Goal: Transaction & Acquisition: Purchase product/service

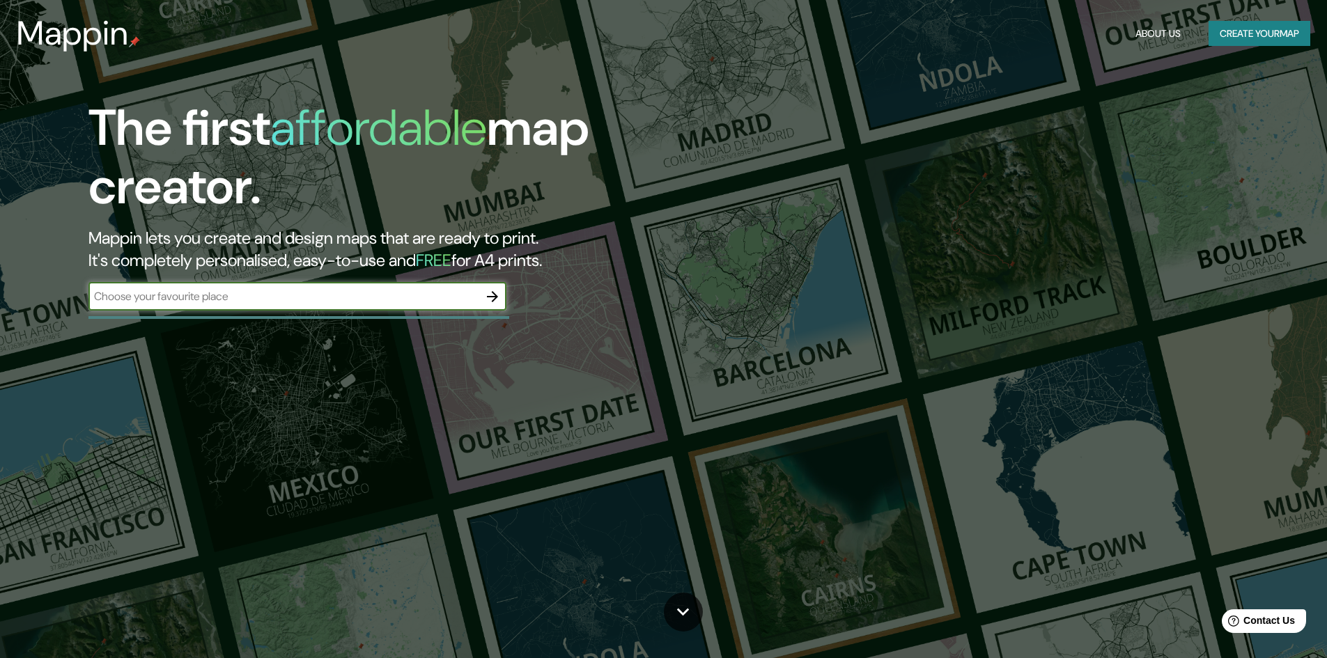
click at [336, 311] on div "​" at bounding box center [297, 298] width 418 height 31
click at [383, 296] on input "text" at bounding box center [283, 296] width 390 height 16
click at [488, 300] on icon "button" at bounding box center [492, 296] width 17 height 17
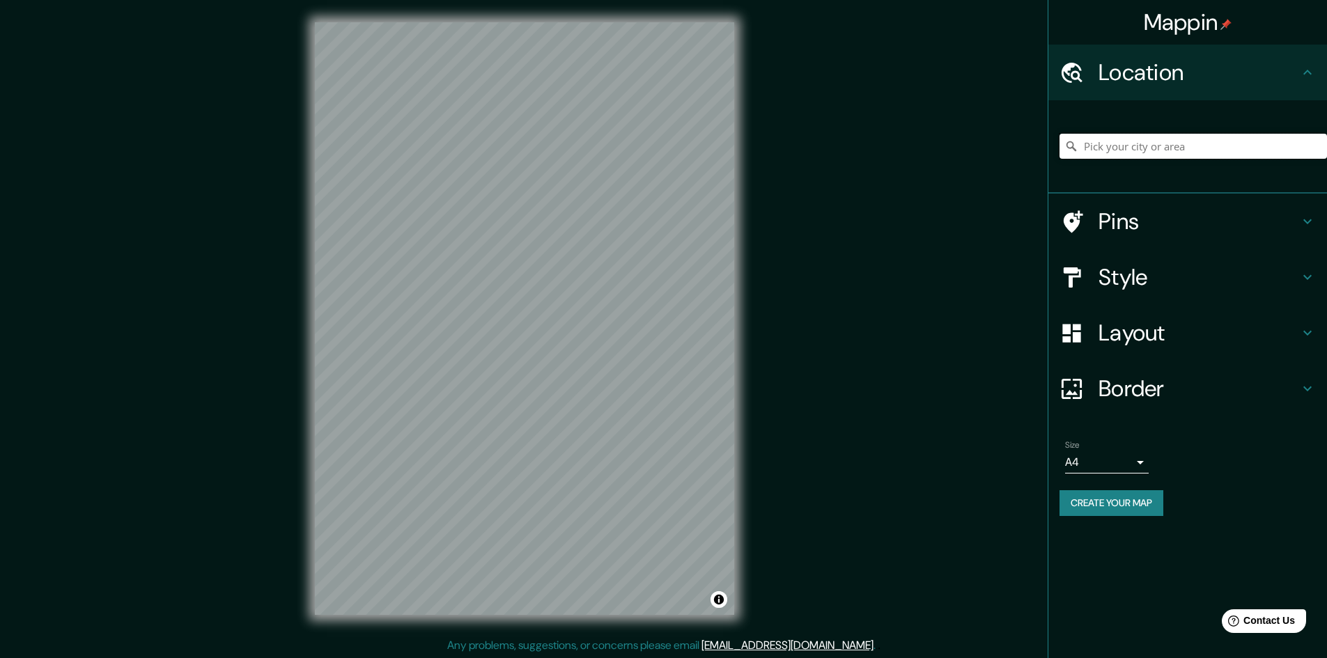
click at [1139, 140] on input "Pick your city or area" at bounding box center [1194, 146] width 268 height 25
click at [1118, 213] on h4 "Pins" at bounding box center [1199, 222] width 201 height 28
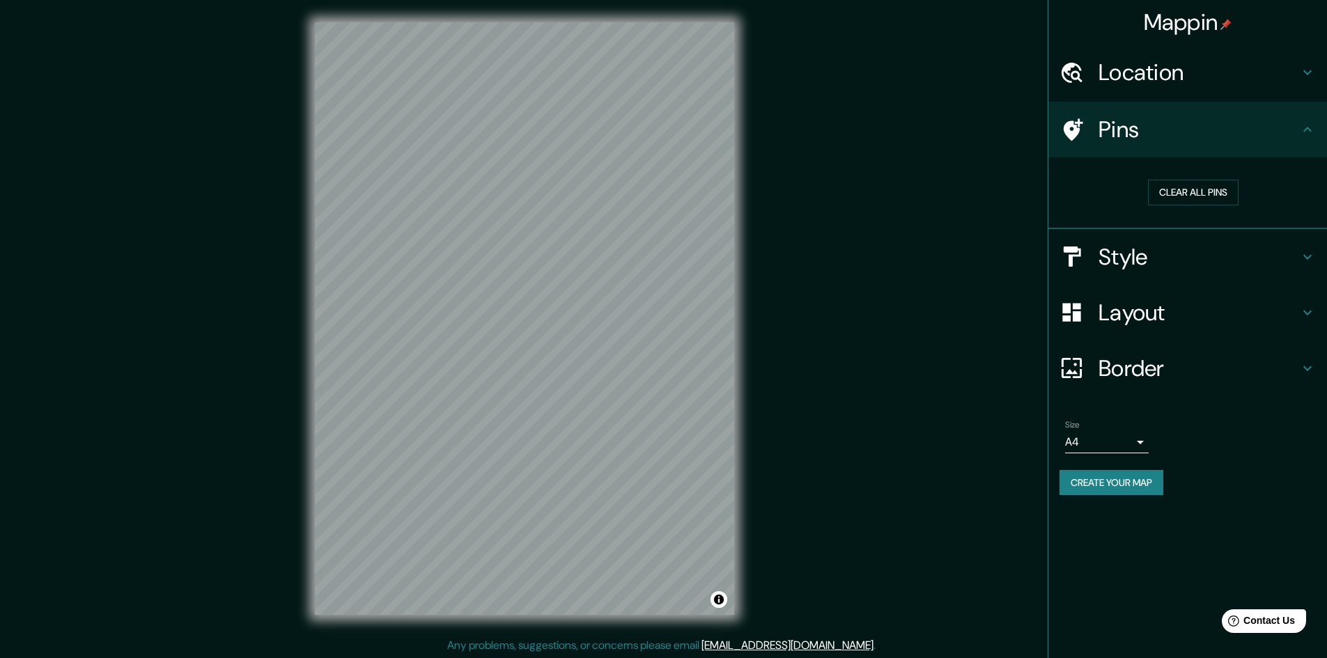
click at [1093, 147] on div "Pins" at bounding box center [1188, 130] width 279 height 56
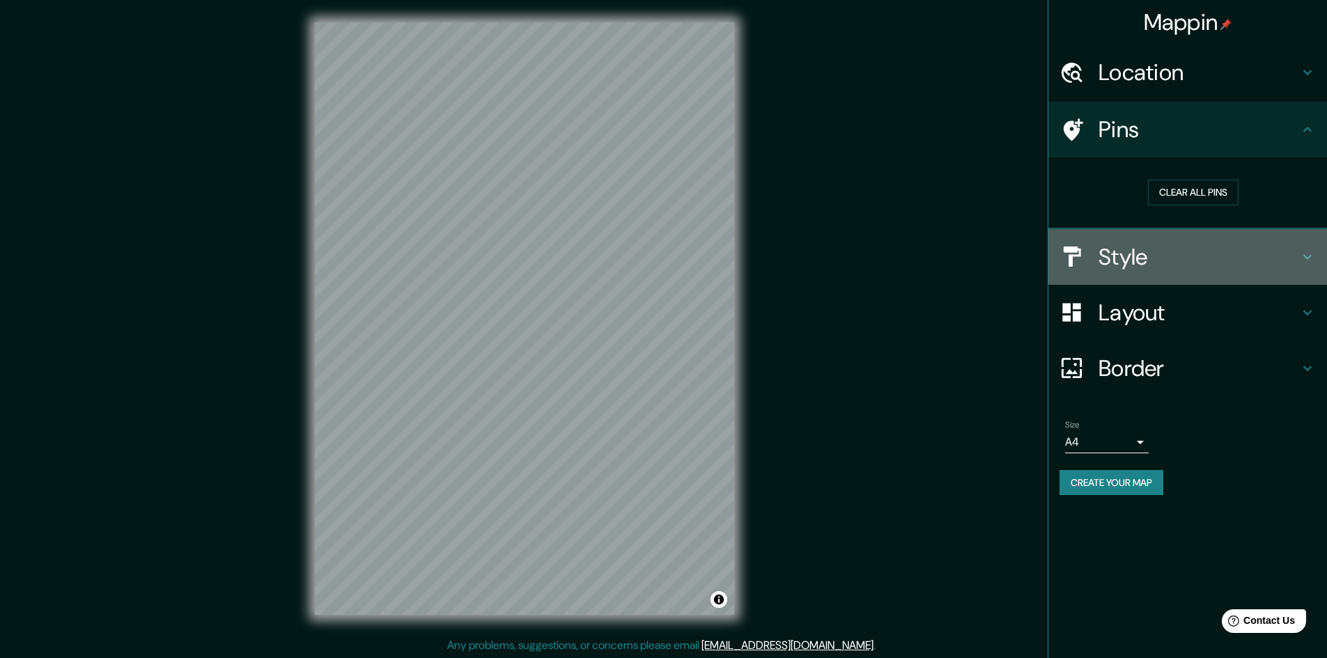
click at [1093, 256] on div at bounding box center [1079, 257] width 39 height 24
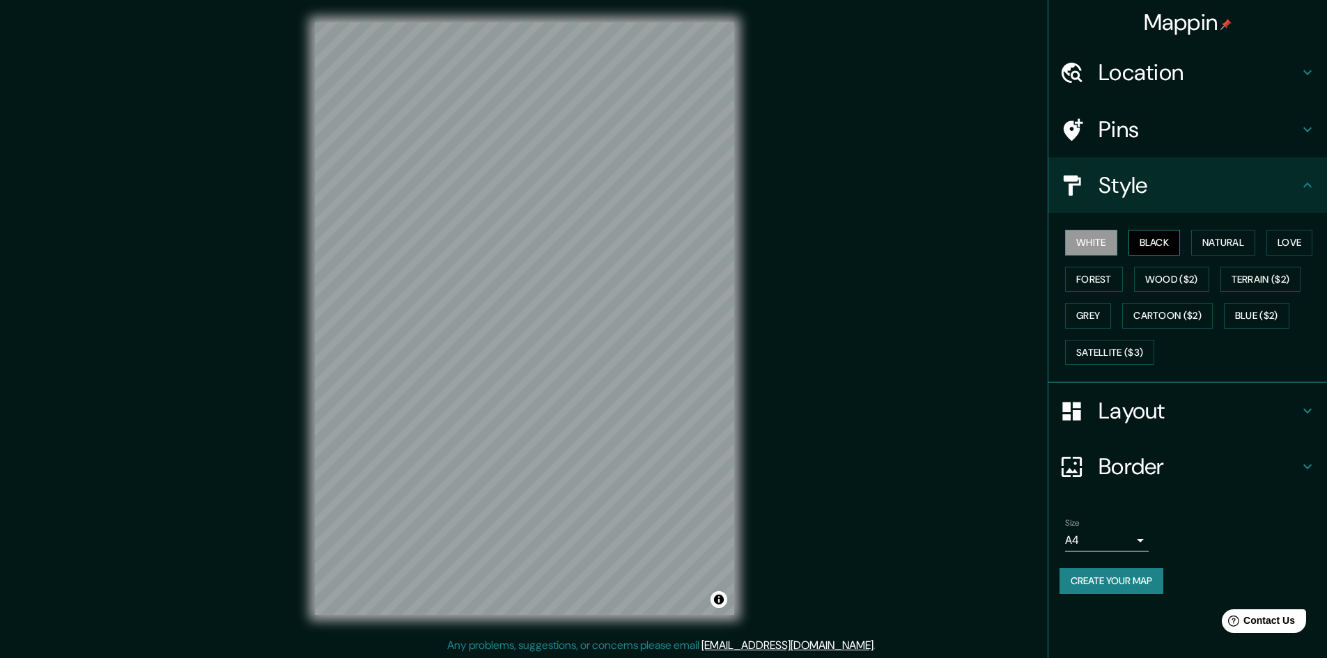
click at [1145, 239] on button "Black" at bounding box center [1155, 243] width 52 height 26
click at [1230, 245] on button "Natural" at bounding box center [1223, 243] width 64 height 26
click at [1286, 244] on button "Love" at bounding box center [1290, 243] width 46 height 26
click at [1112, 277] on button "Forest" at bounding box center [1094, 280] width 58 height 26
click at [1173, 277] on button "Wood ($2)" at bounding box center [1171, 280] width 75 height 26
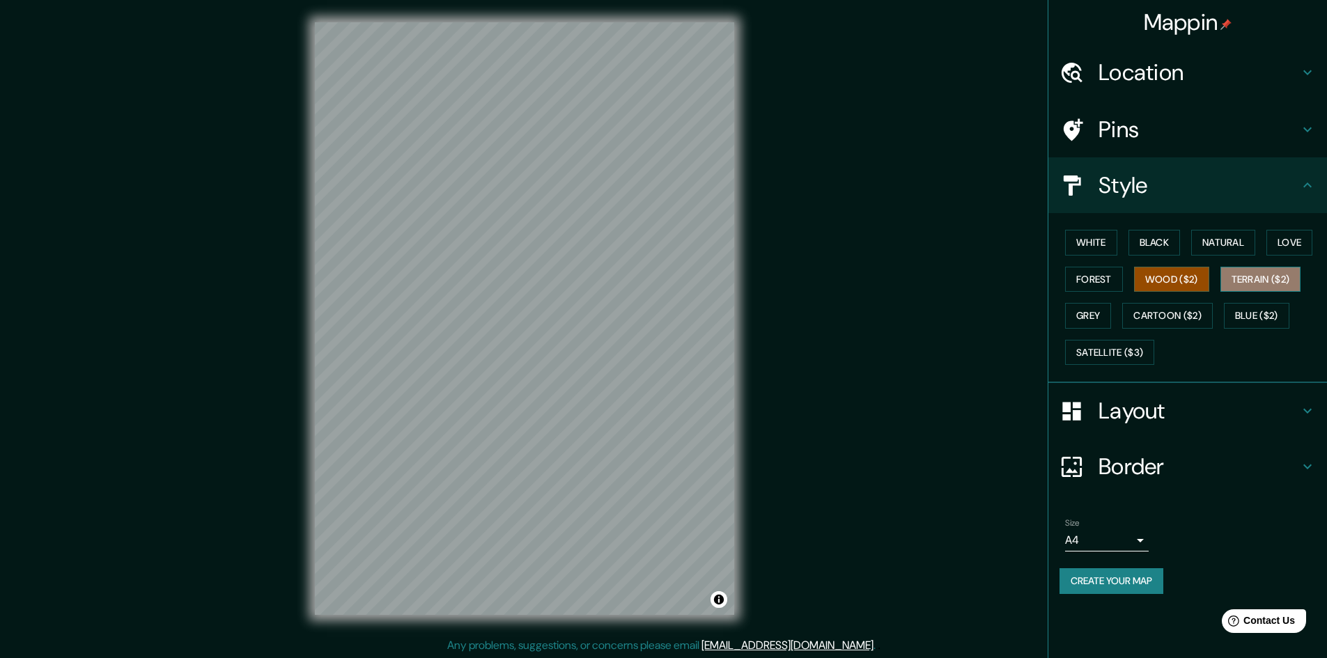
click at [1289, 277] on button "Terrain ($2)" at bounding box center [1261, 280] width 81 height 26
click at [1101, 307] on button "Grey" at bounding box center [1088, 316] width 46 height 26
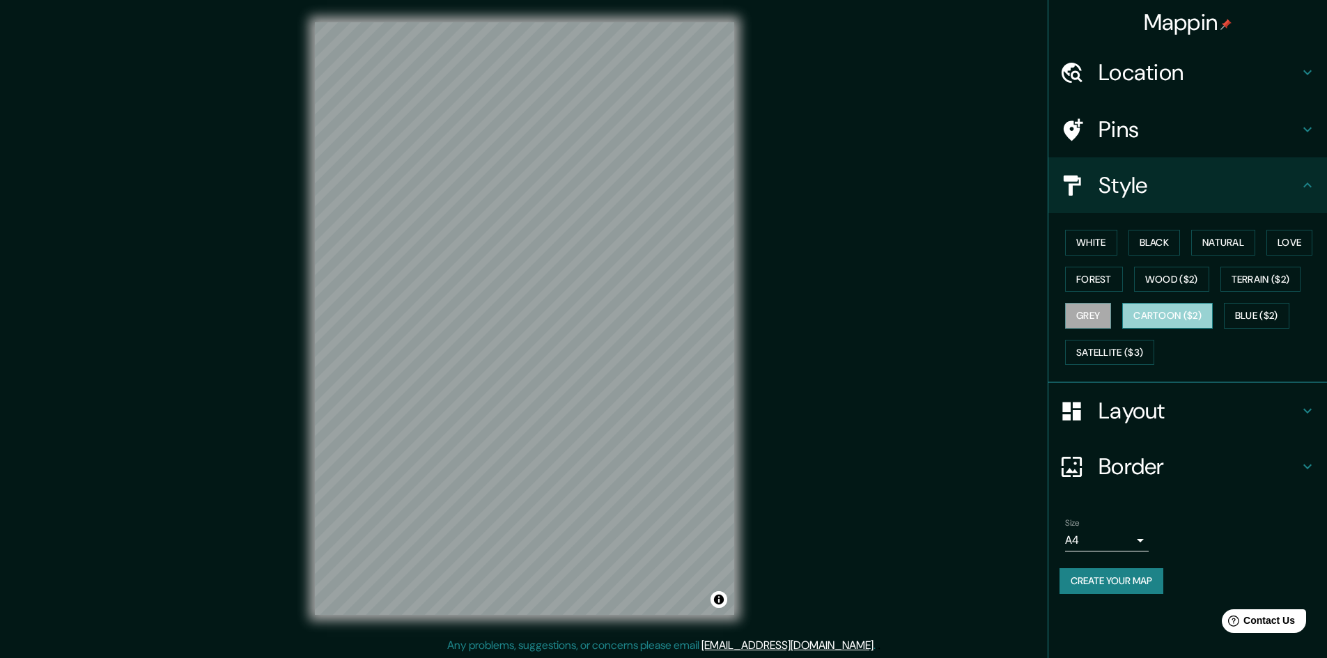
click at [1154, 322] on button "Cartoon ($2)" at bounding box center [1167, 316] width 91 height 26
click at [1287, 319] on button "Blue ($2)" at bounding box center [1256, 316] width 65 height 26
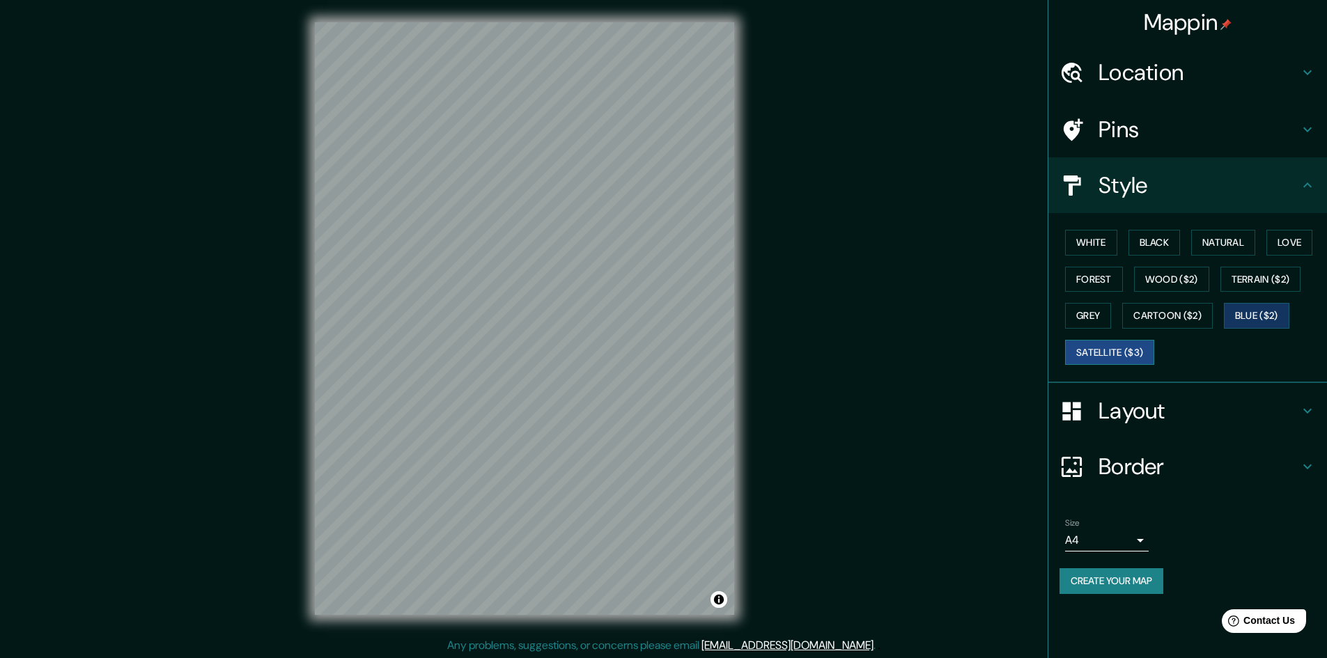
click at [1152, 354] on button "Satellite ($3)" at bounding box center [1109, 353] width 89 height 26
click at [1175, 122] on h4 "Pins" at bounding box center [1199, 130] width 201 height 28
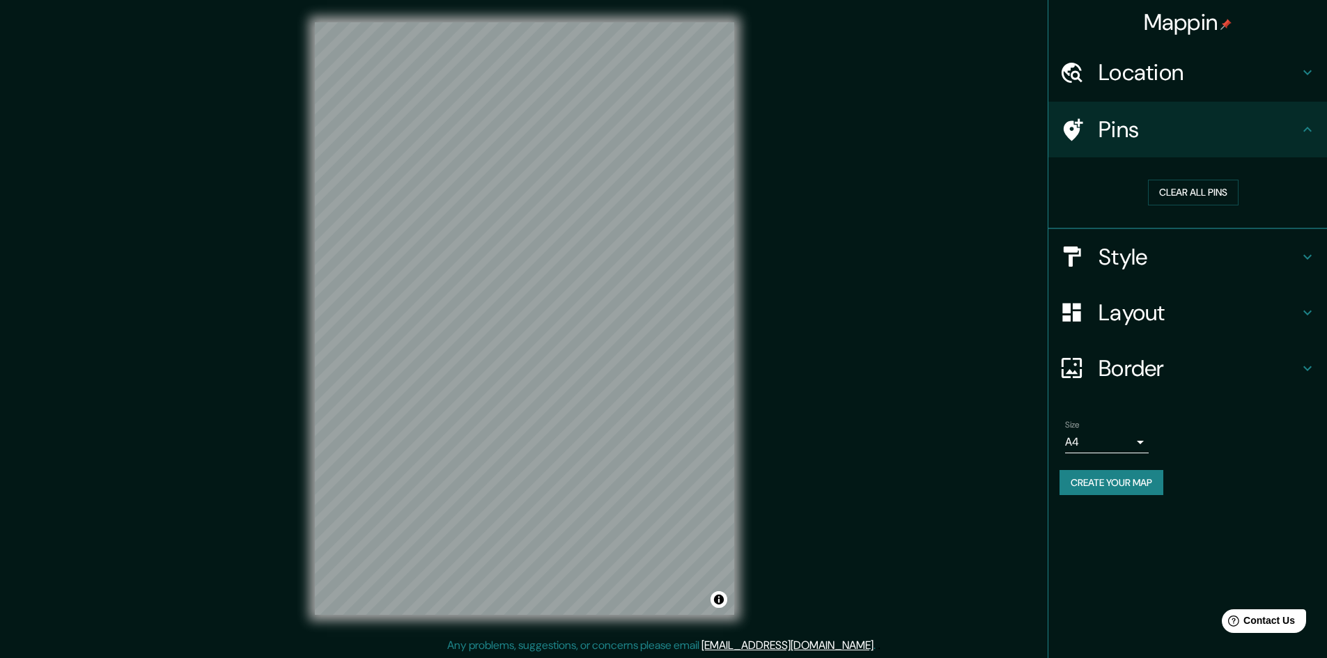
click at [1175, 122] on h4 "Pins" at bounding box center [1199, 130] width 201 height 28
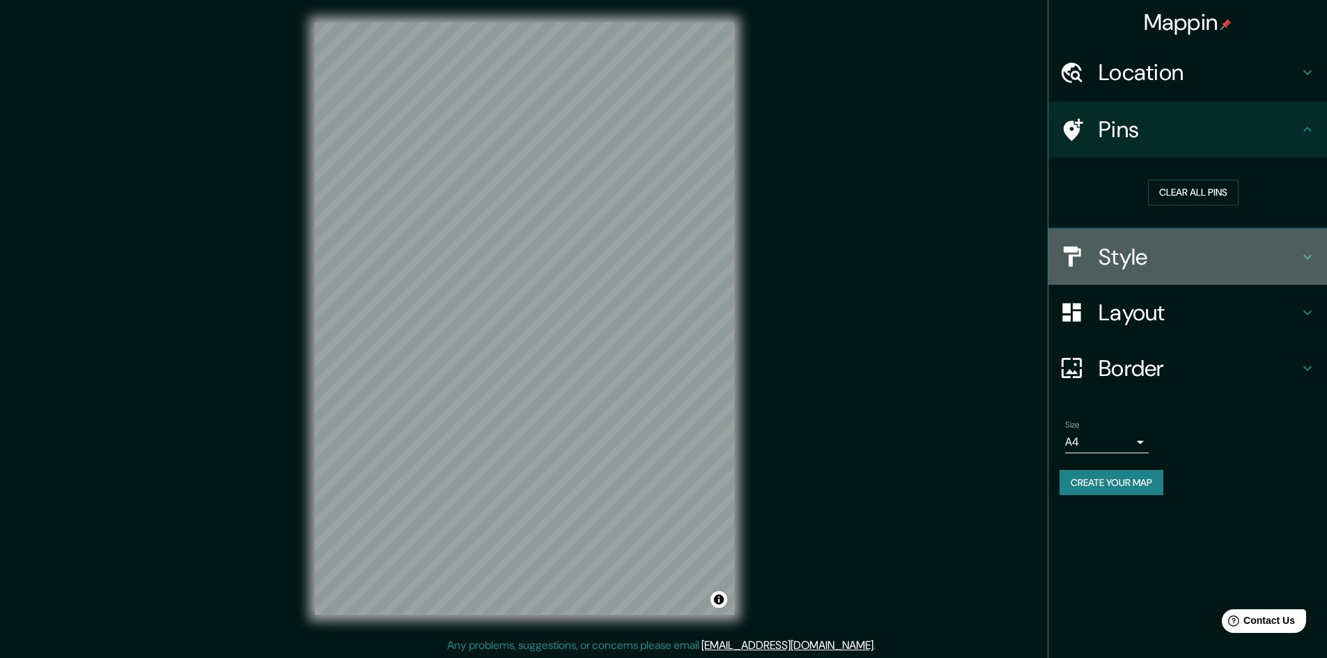
click at [1132, 279] on div "Style" at bounding box center [1188, 257] width 279 height 56
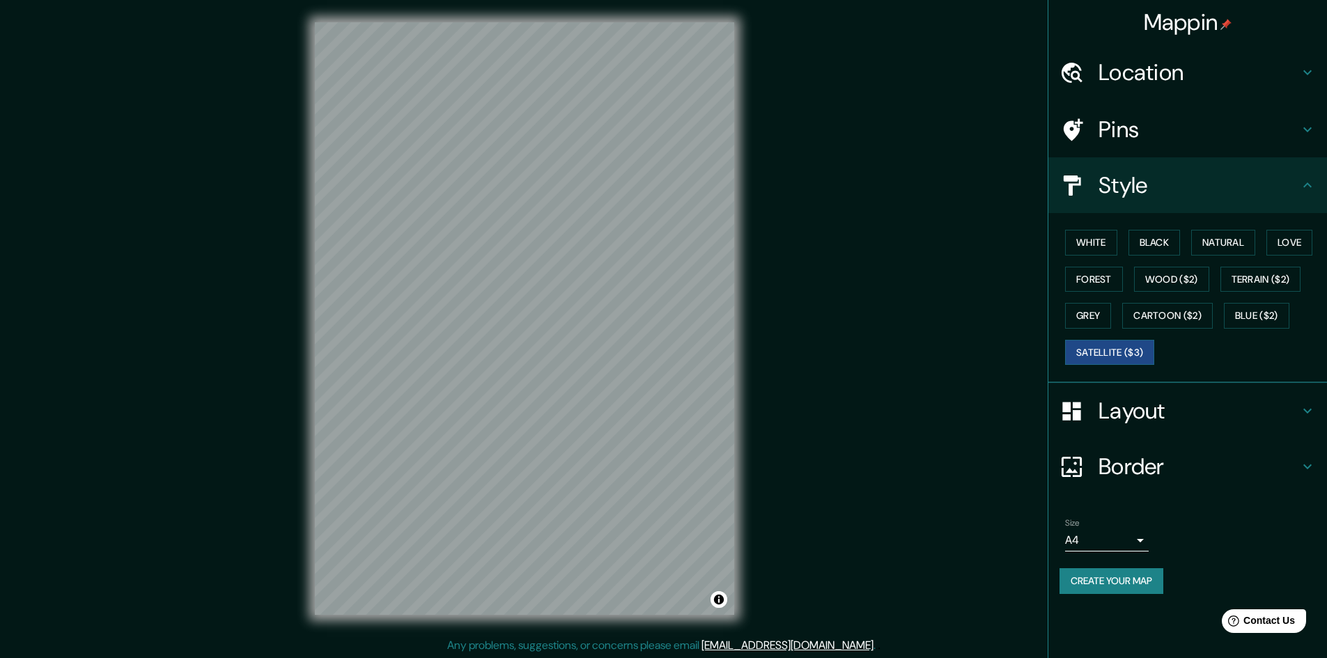
click at [1144, 424] on h4 "Layout" at bounding box center [1199, 411] width 201 height 28
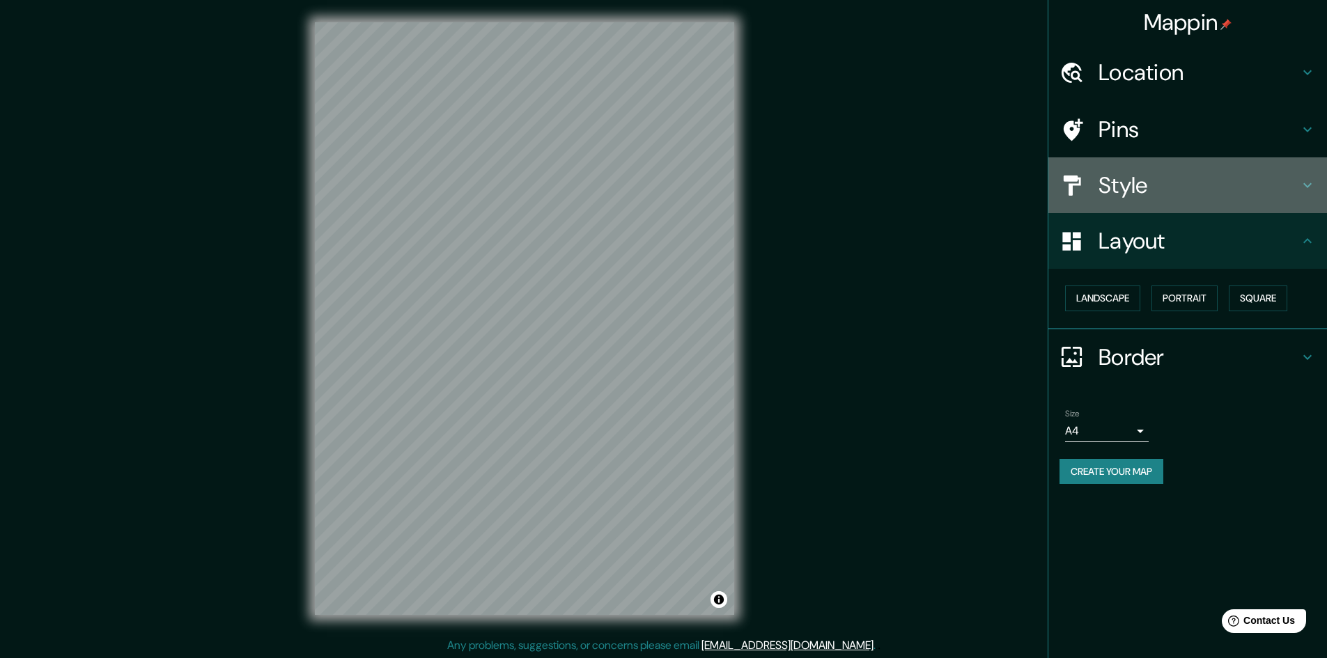
click at [1119, 186] on h4 "Style" at bounding box center [1199, 185] width 201 height 28
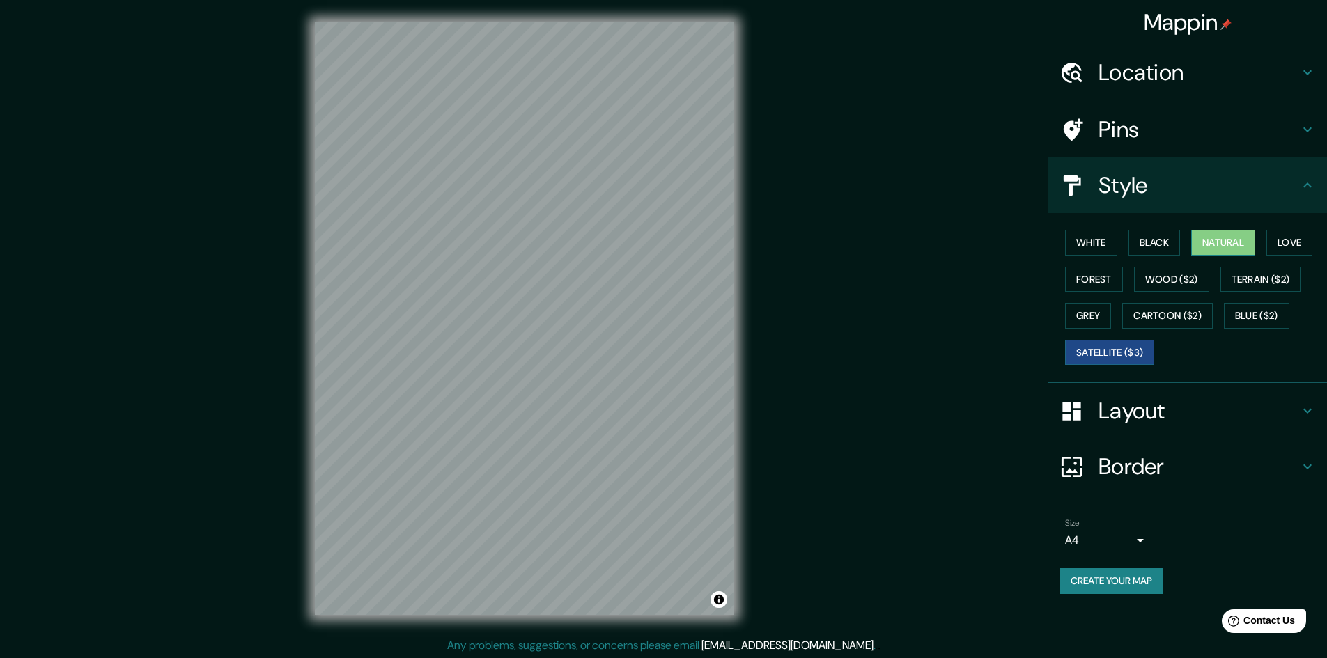
click at [1253, 241] on button "Natural" at bounding box center [1223, 243] width 64 height 26
click at [1121, 405] on h4 "Layout" at bounding box center [1199, 411] width 201 height 28
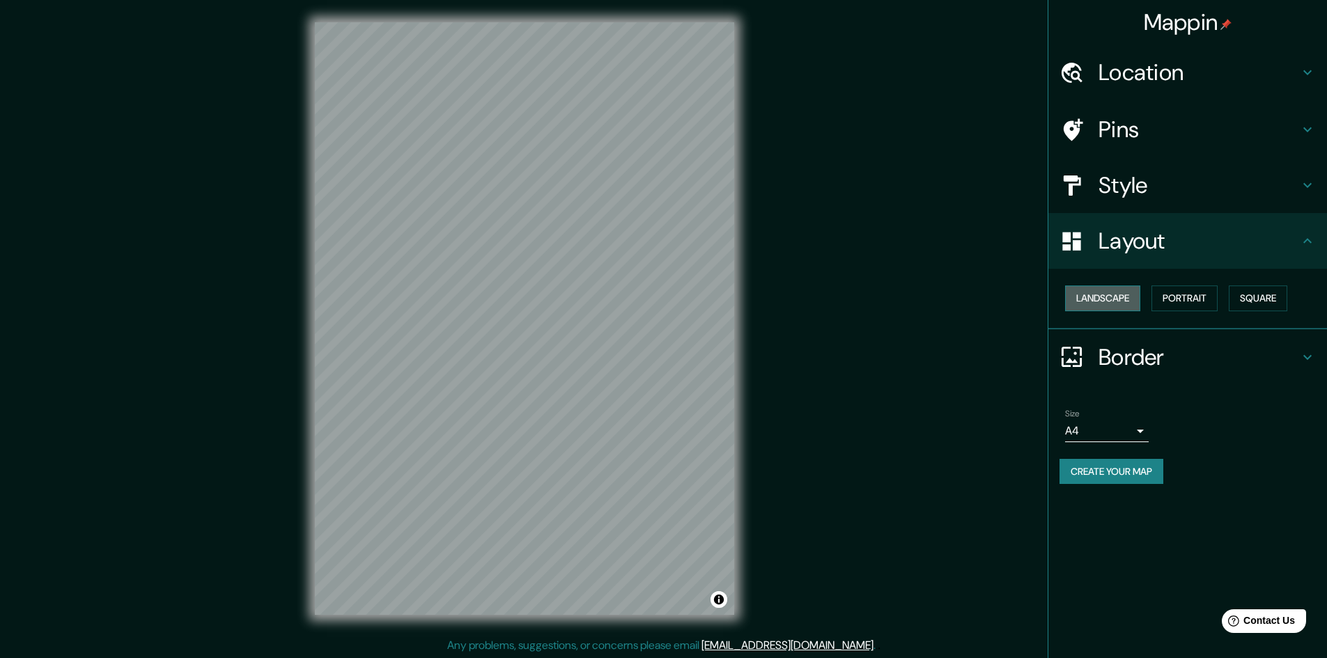
click at [1111, 303] on button "Landscape" at bounding box center [1102, 299] width 75 height 26
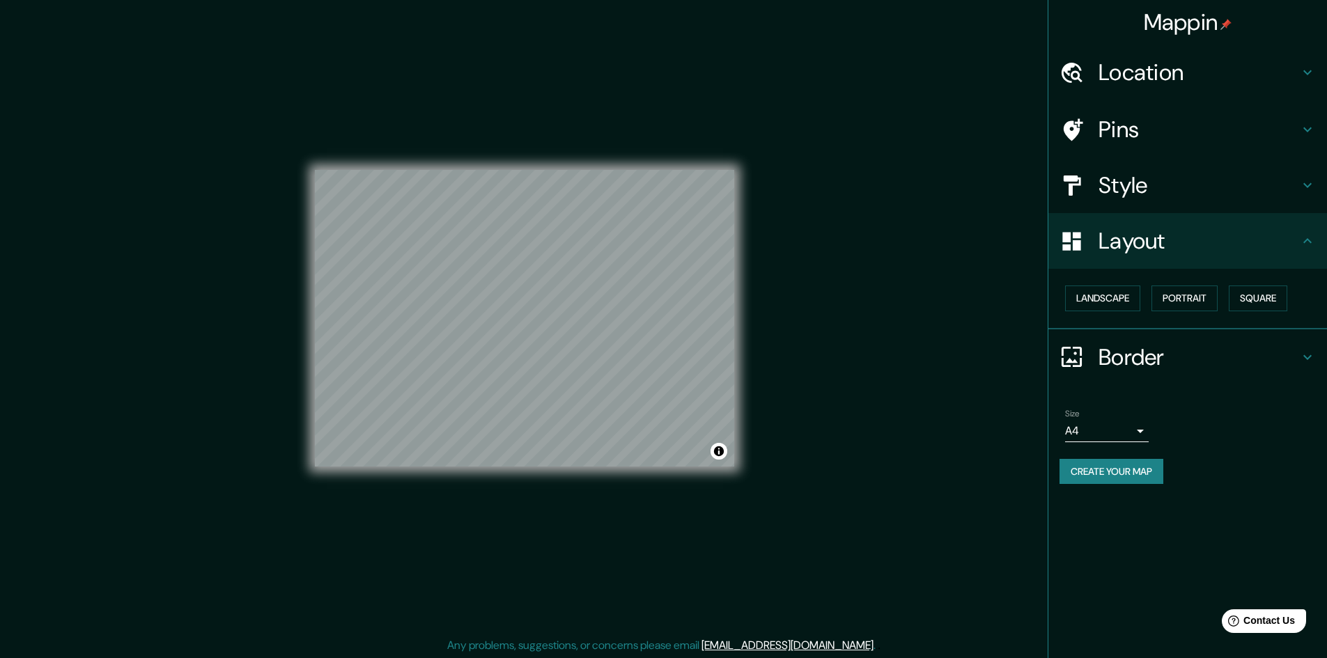
click at [1127, 179] on h4 "Style" at bounding box center [1199, 185] width 201 height 28
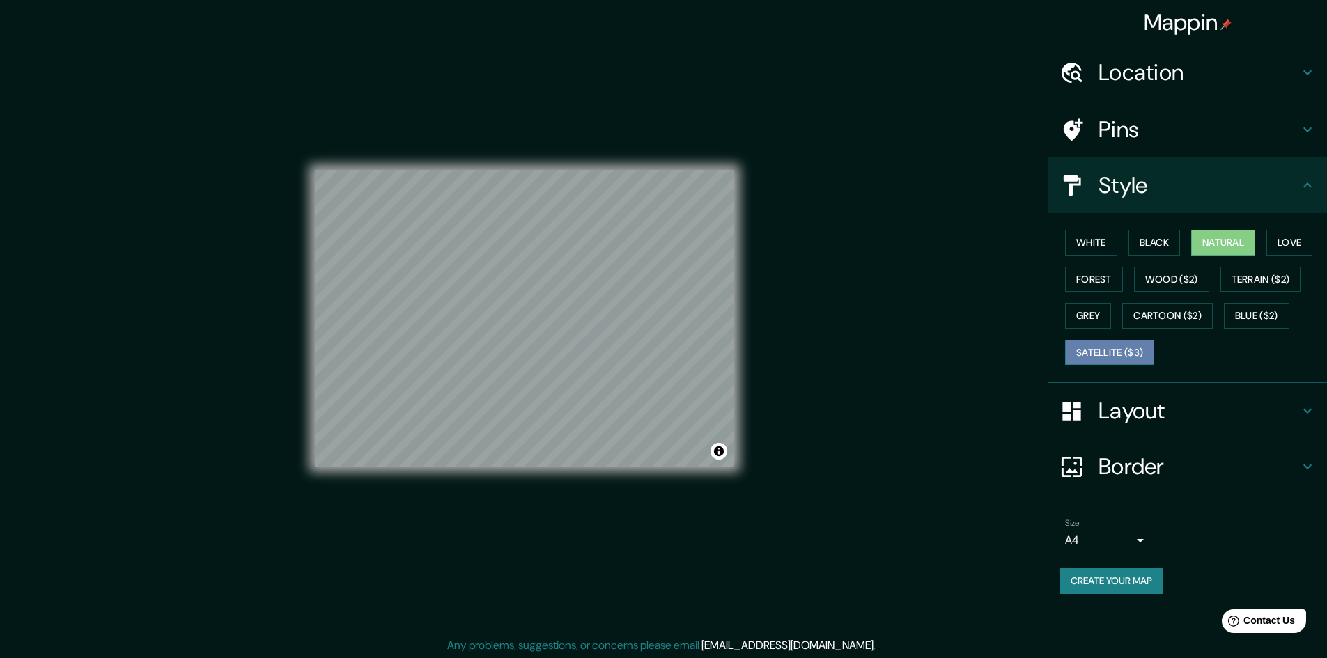
click at [1137, 353] on button "Satellite ($3)" at bounding box center [1109, 353] width 89 height 26
click at [1219, 242] on button "Natural" at bounding box center [1223, 243] width 64 height 26
click at [1129, 242] on div "White Black Natural Love Forest Wood ($2) Terrain ($2) Grey Cartoon ($2) Blue (…" at bounding box center [1194, 297] width 268 height 146
click at [1153, 241] on button "Black" at bounding box center [1155, 243] width 52 height 26
click at [1086, 241] on button "White" at bounding box center [1091, 243] width 52 height 26
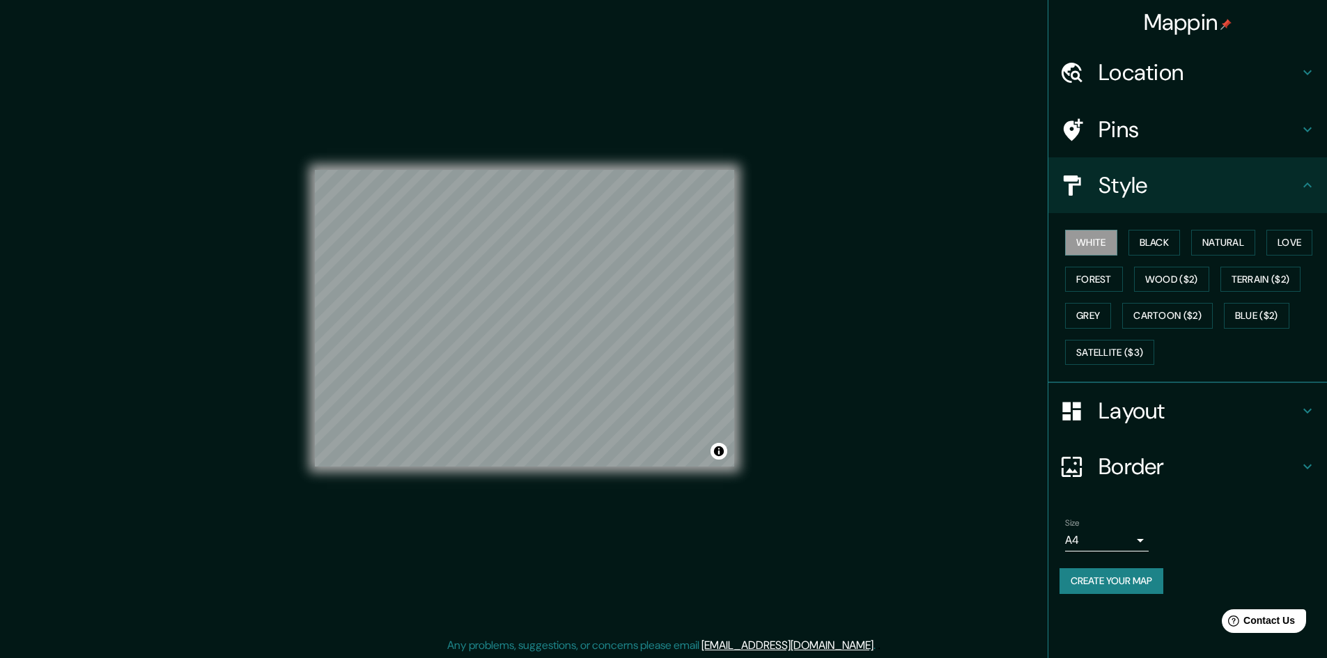
click at [1193, 242] on div "White Black Natural Love Forest Wood ($2) Terrain ($2) Grey Cartoon ($2) Blue (…" at bounding box center [1194, 297] width 268 height 146
click at [1245, 242] on button "Natural" at bounding box center [1223, 243] width 64 height 26
click at [1304, 250] on button "Love" at bounding box center [1290, 243] width 46 height 26
click at [1227, 247] on button "Natural" at bounding box center [1223, 243] width 64 height 26
click at [1132, 243] on button "Black" at bounding box center [1155, 243] width 52 height 26
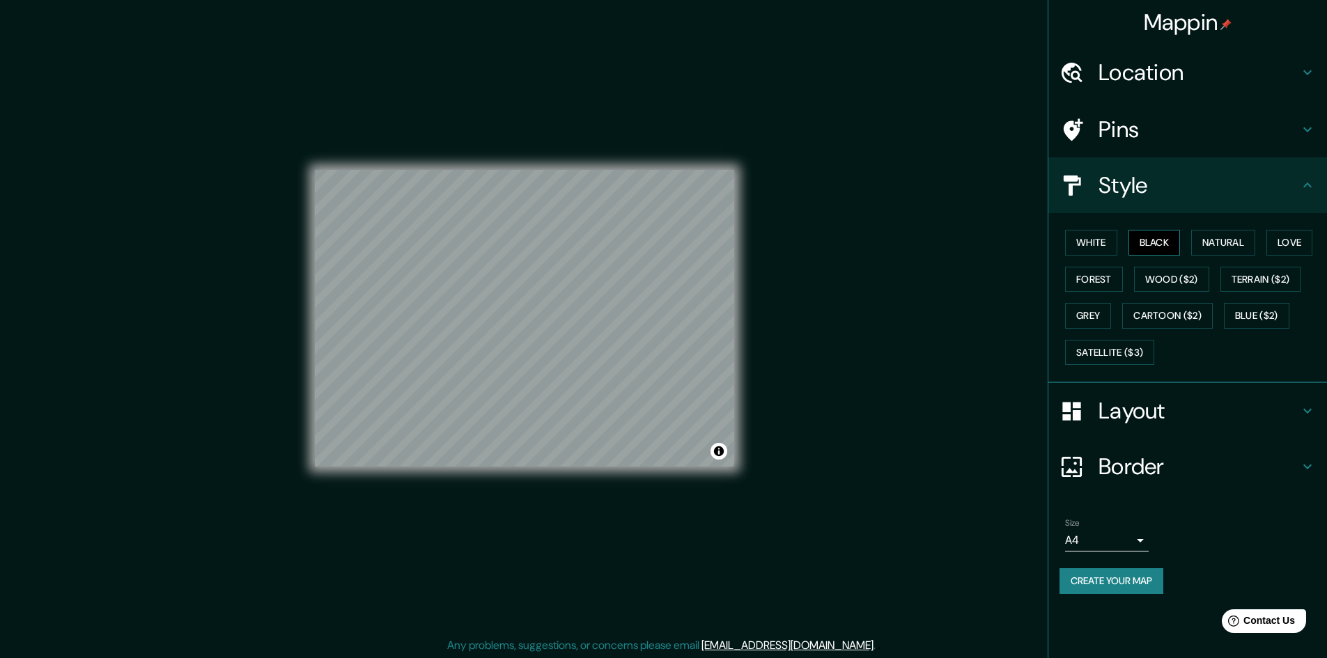
click at [1152, 242] on button "Black" at bounding box center [1155, 243] width 52 height 26
click at [1101, 247] on button "White" at bounding box center [1091, 243] width 52 height 26
click at [1244, 243] on button "Natural" at bounding box center [1223, 243] width 64 height 26
click at [1109, 287] on button "Forest" at bounding box center [1094, 280] width 58 height 26
click at [1210, 232] on button "Natural" at bounding box center [1223, 243] width 64 height 26
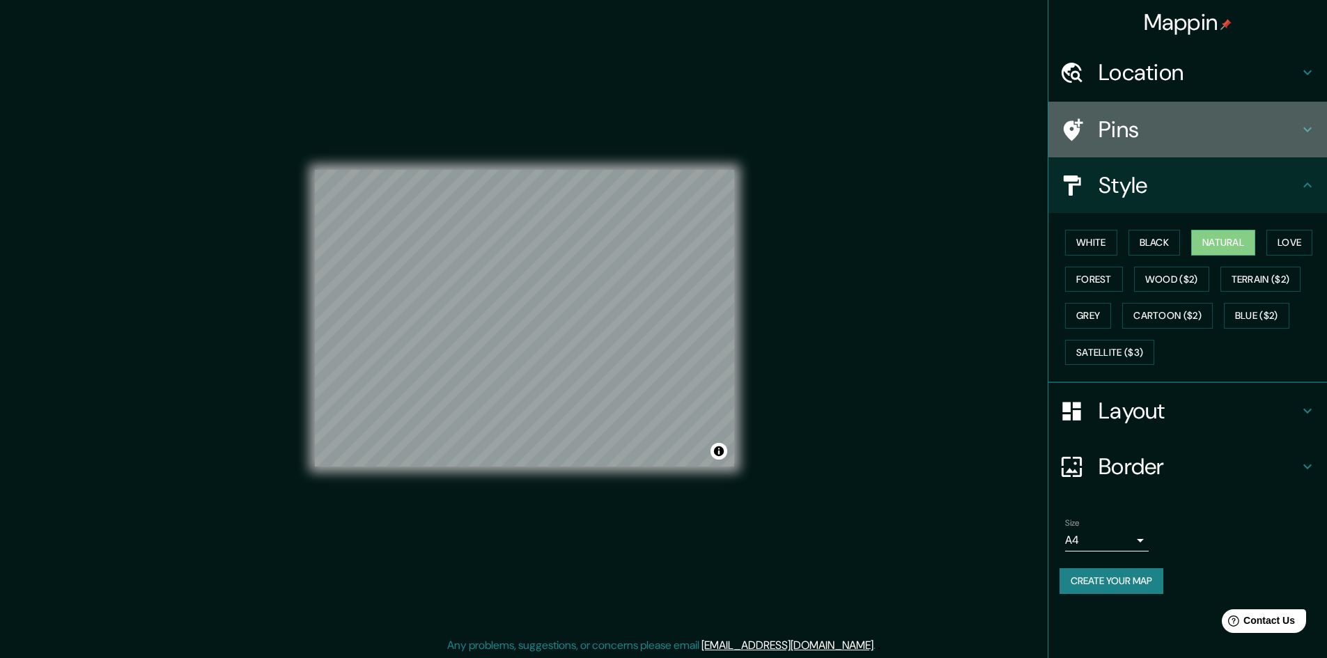
click at [1140, 119] on h4 "Pins" at bounding box center [1199, 130] width 201 height 28
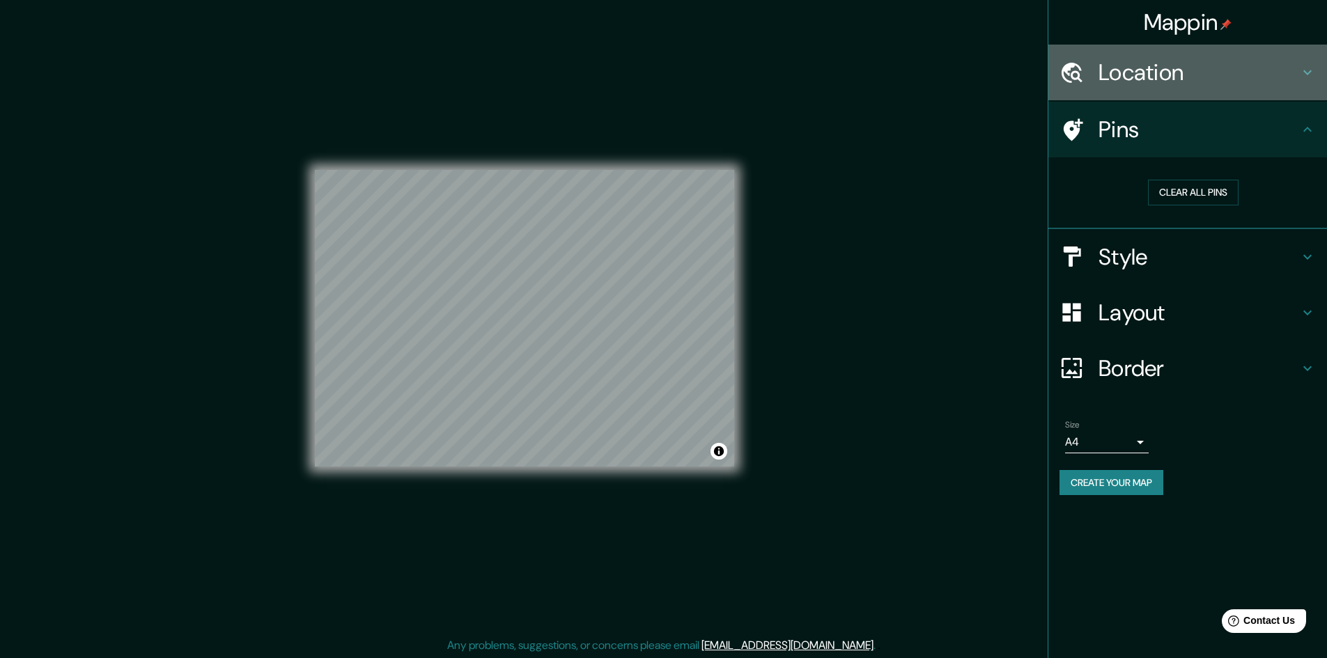
click at [1134, 61] on h4 "Location" at bounding box center [1199, 73] width 201 height 28
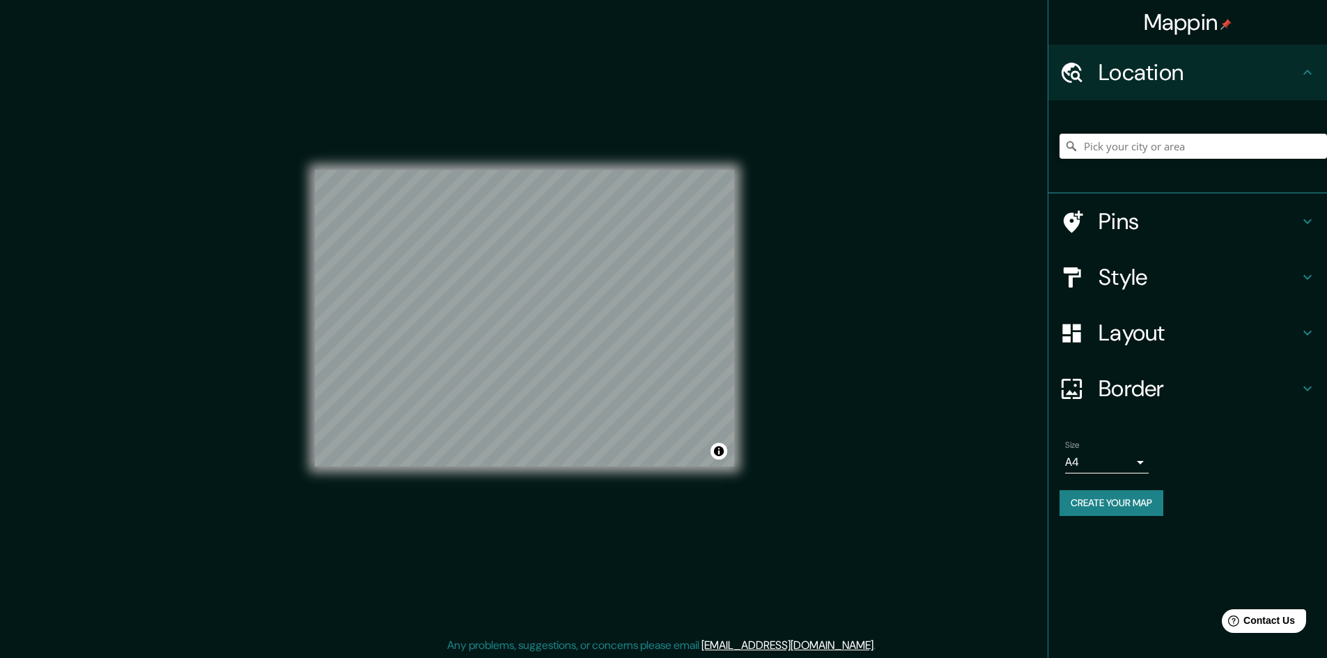
click at [1134, 61] on h4 "Location" at bounding box center [1199, 73] width 201 height 28
click at [1325, 78] on div "Location" at bounding box center [1188, 73] width 279 height 56
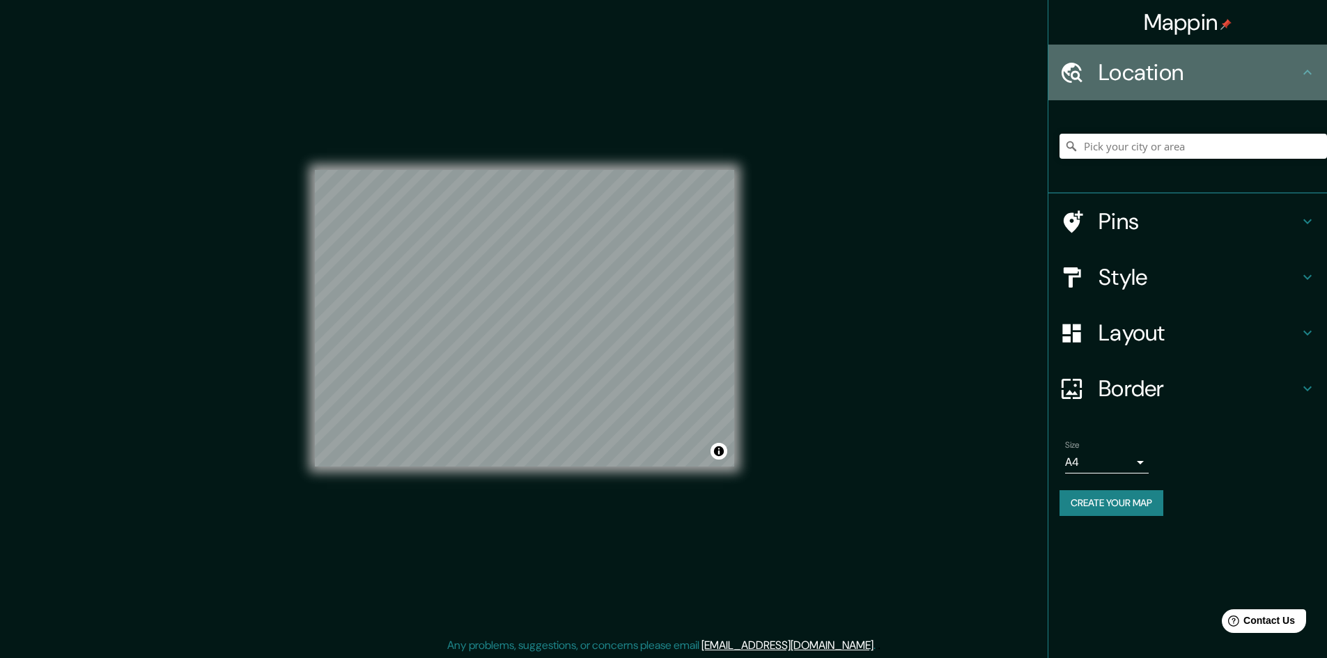
click at [1313, 79] on icon at bounding box center [1307, 72] width 17 height 17
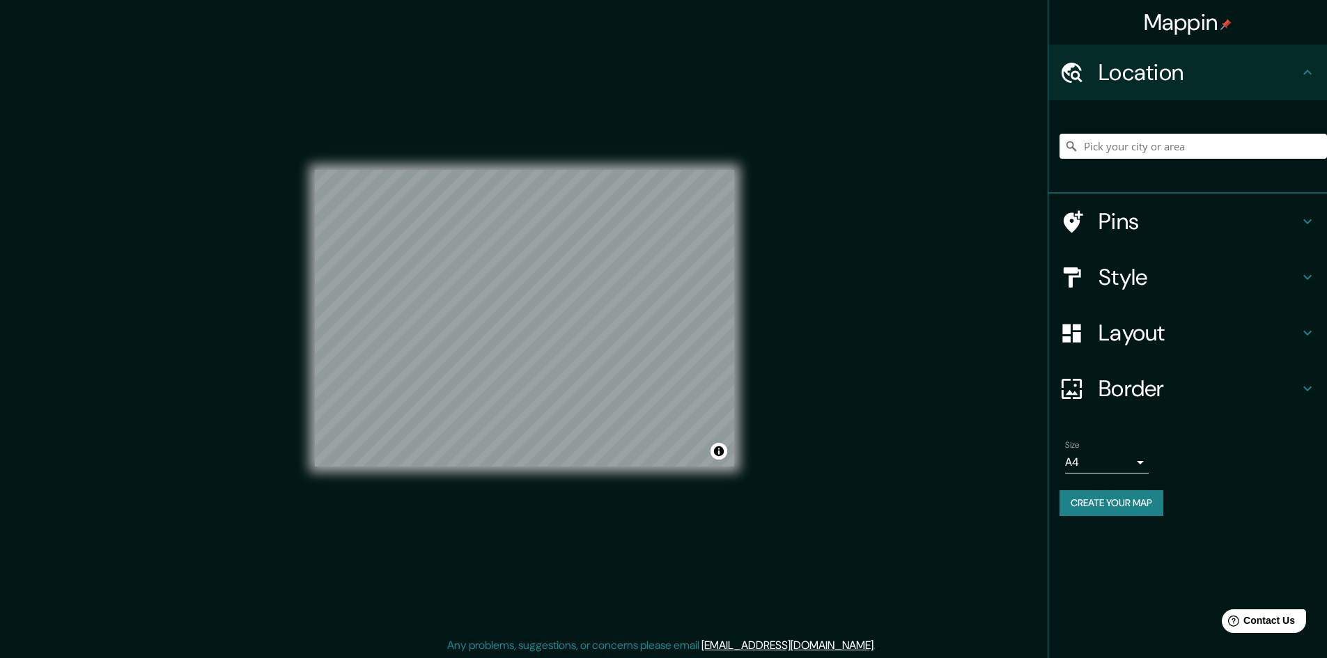
click at [1242, 380] on h4 "Border" at bounding box center [1199, 389] width 201 height 28
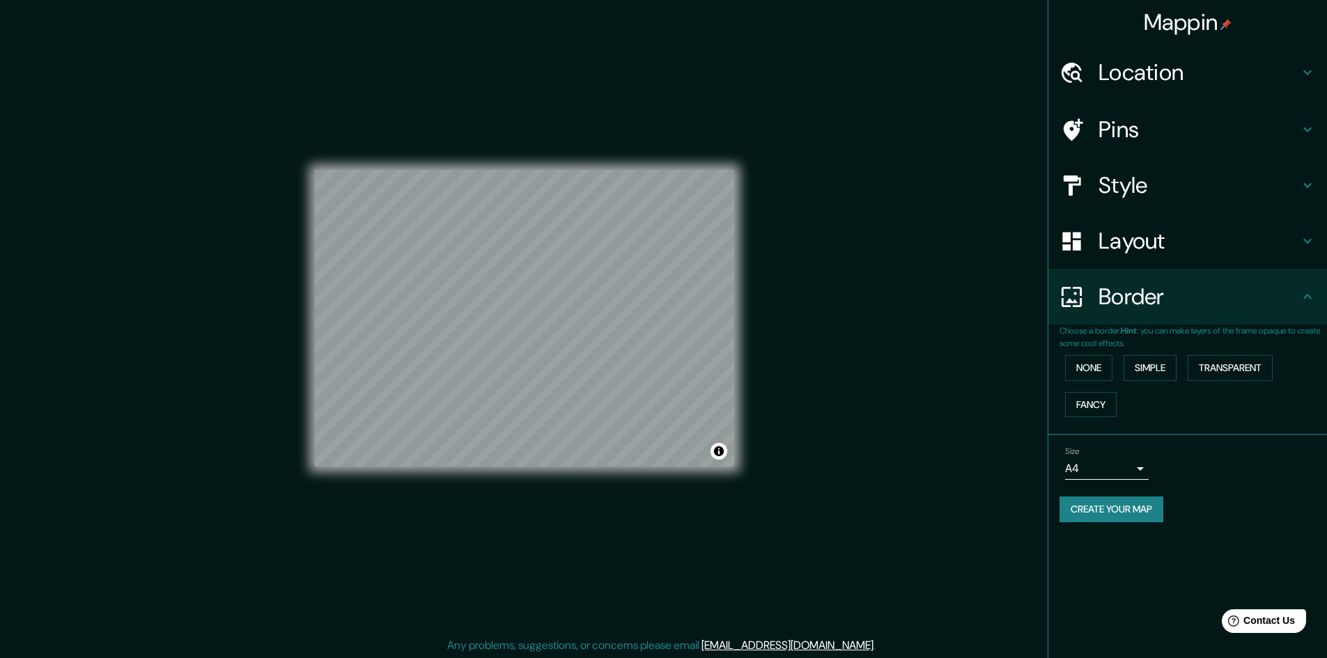
click at [1249, 293] on h4 "Border" at bounding box center [1199, 297] width 201 height 28
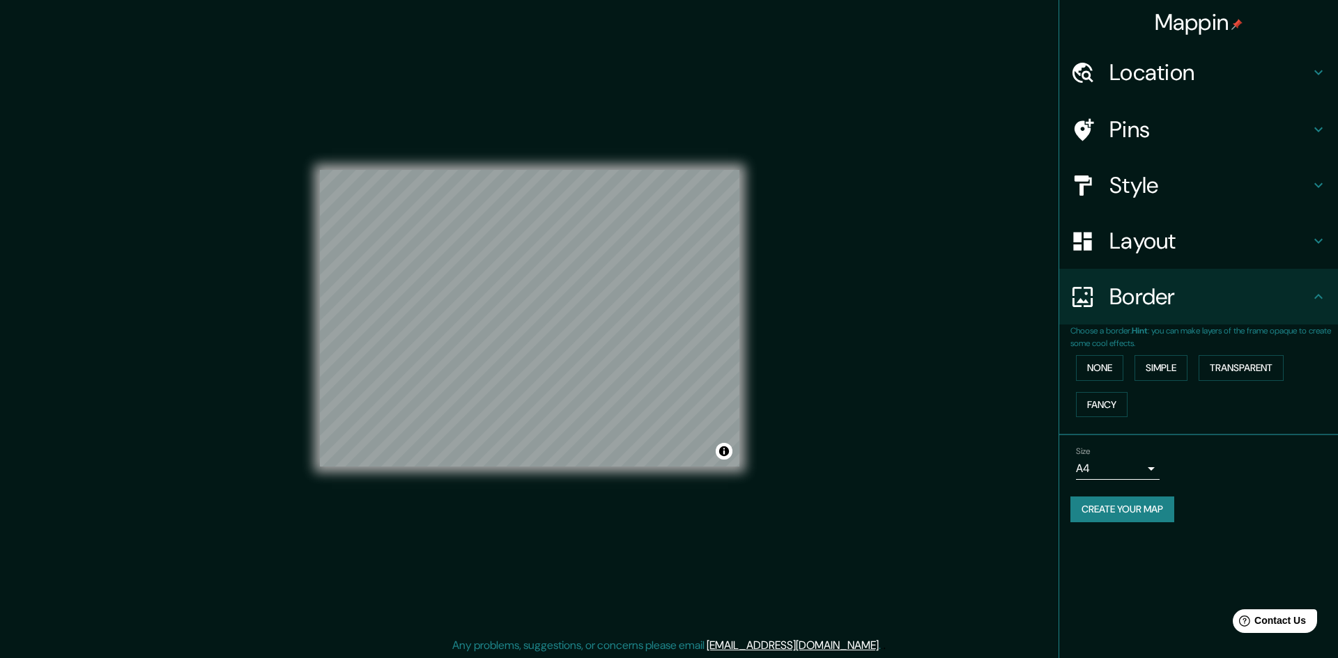
click at [1138, 468] on body "Mappin Location Pins Style Layout Border Choose a border. Hint : you can make l…" at bounding box center [669, 329] width 1338 height 658
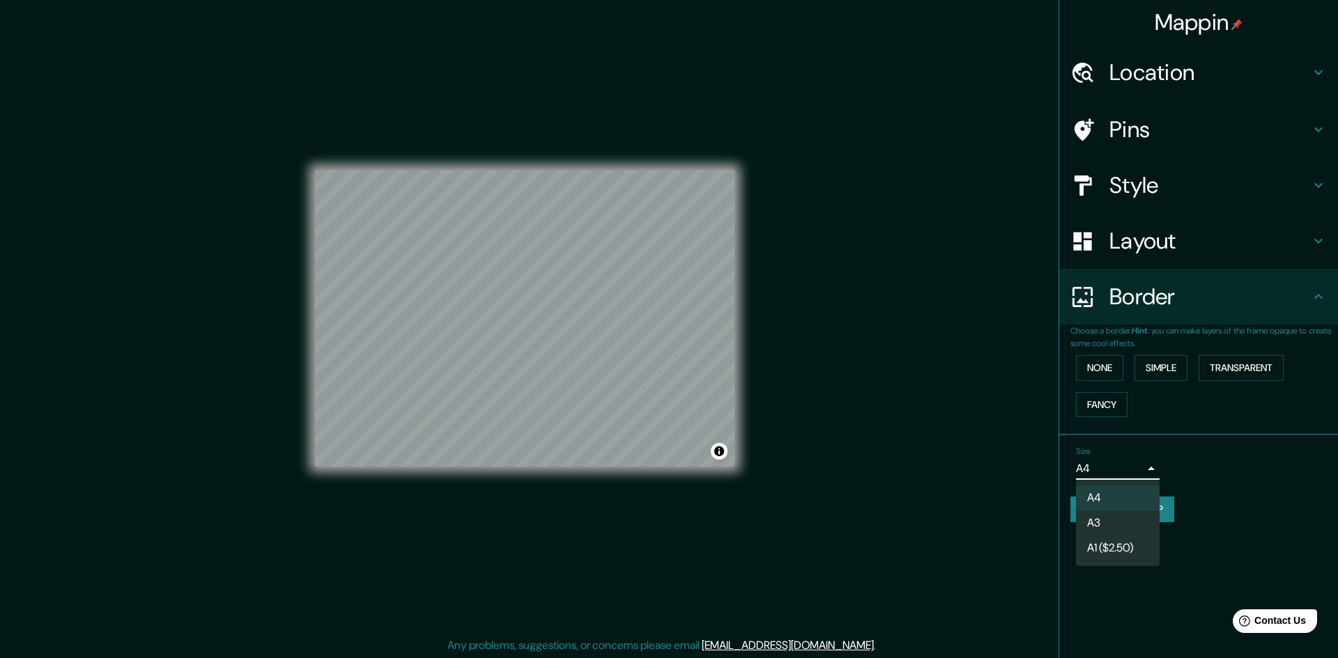
click at [1131, 520] on li "A3" at bounding box center [1118, 523] width 84 height 25
type input "a4"
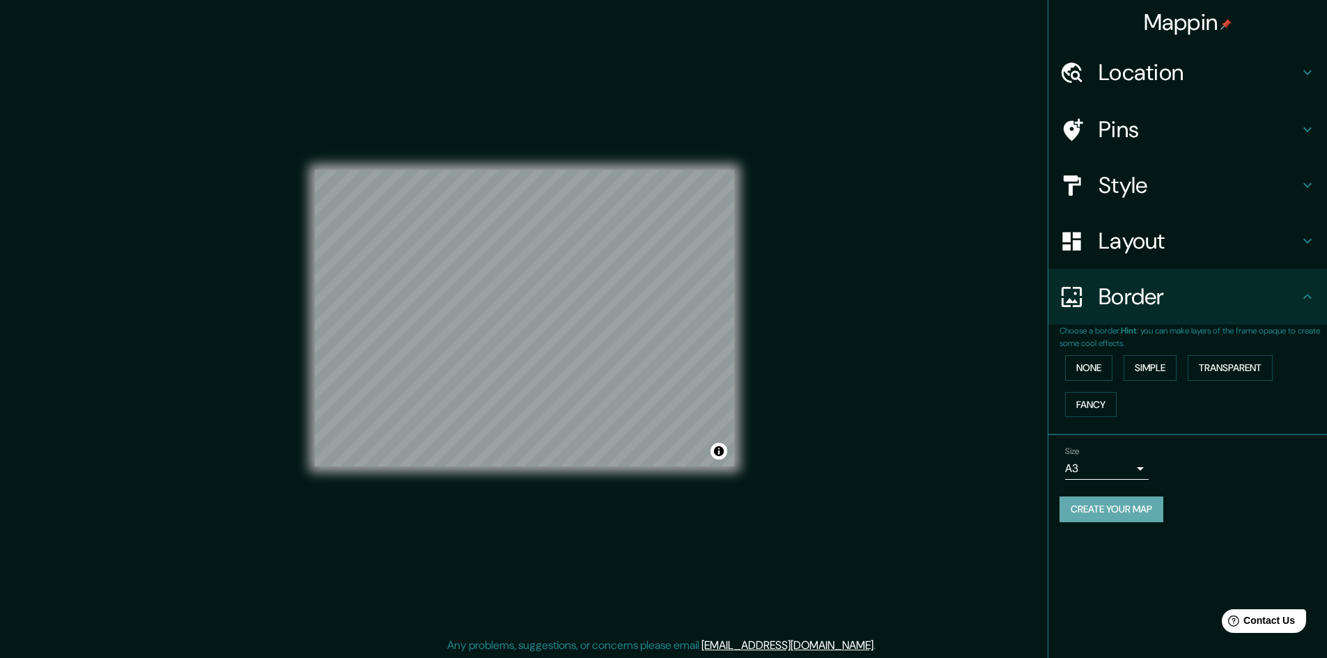
click at [1127, 516] on button "Create your map" at bounding box center [1112, 510] width 104 height 26
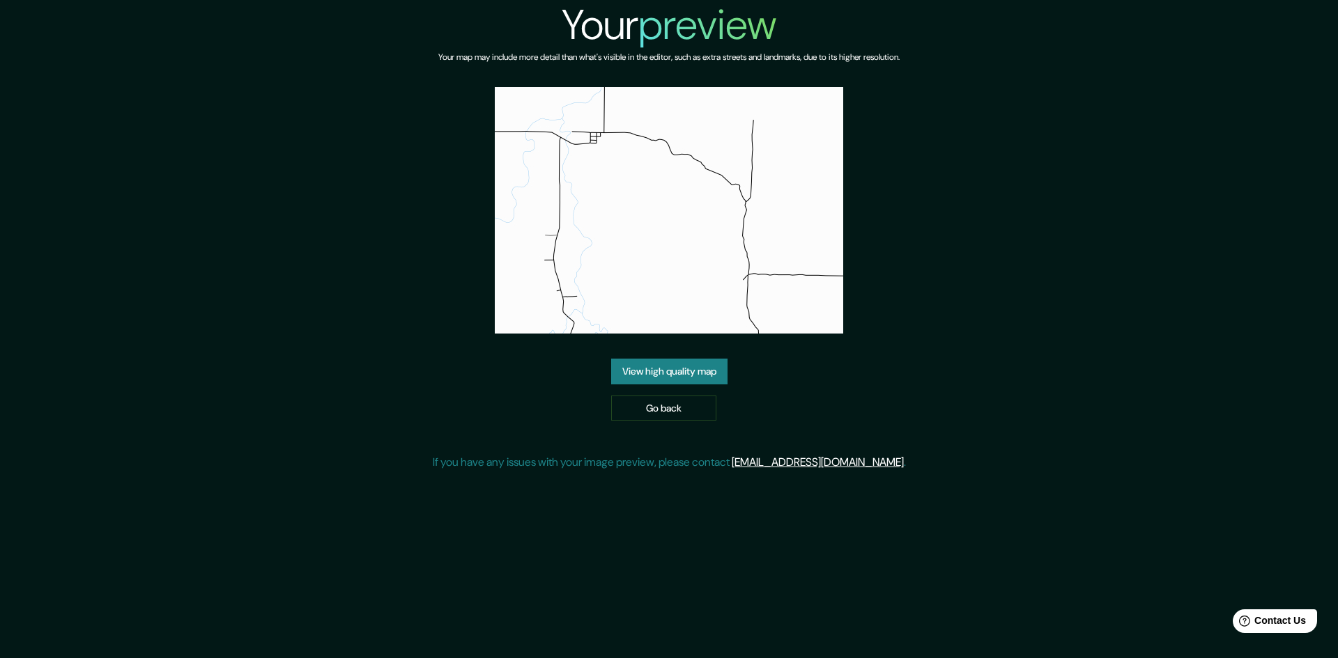
drag, startPoint x: 671, startPoint y: 213, endPoint x: 972, endPoint y: 171, distance: 303.9
click at [972, 171] on div "Your preview Your map may include more detail than what's visible in the editor…" at bounding box center [669, 241] width 1338 height 482
click at [654, 376] on link "View high quality map" at bounding box center [669, 372] width 116 height 26
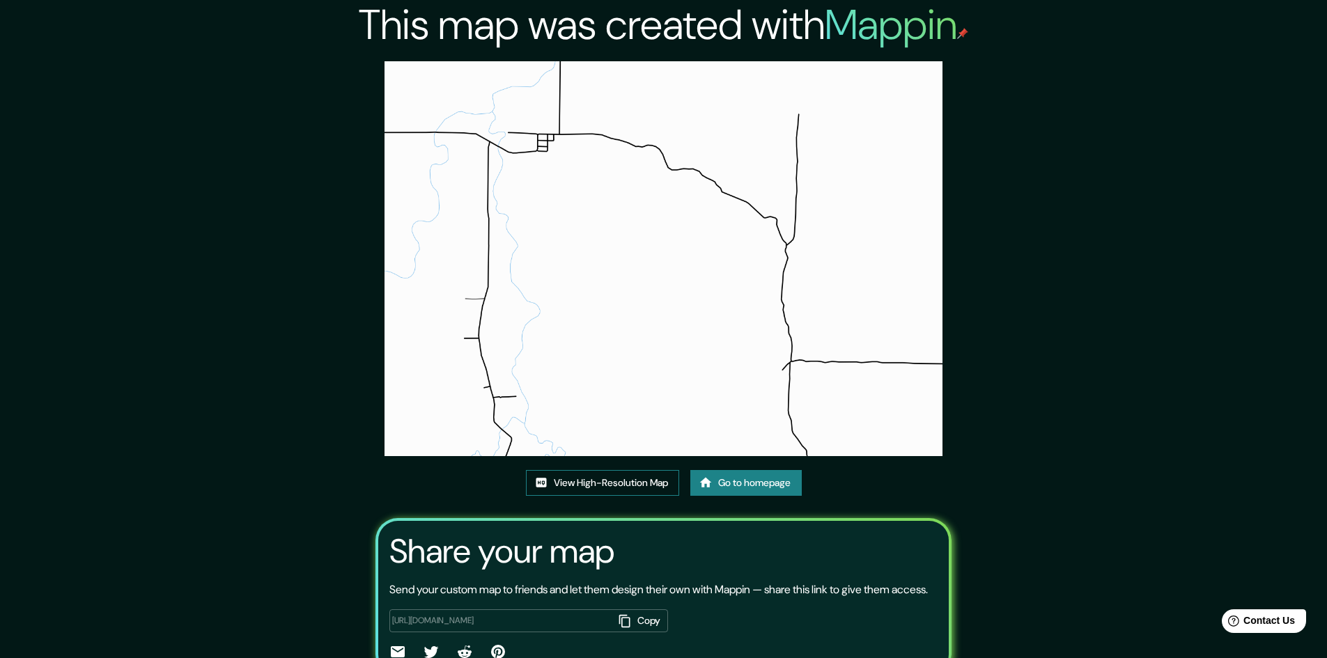
drag, startPoint x: 603, startPoint y: 192, endPoint x: 594, endPoint y: 483, distance: 291.4
click at [594, 483] on link "View High-Resolution Map" at bounding box center [602, 483] width 153 height 26
